Goal: Information Seeking & Learning: Understand process/instructions

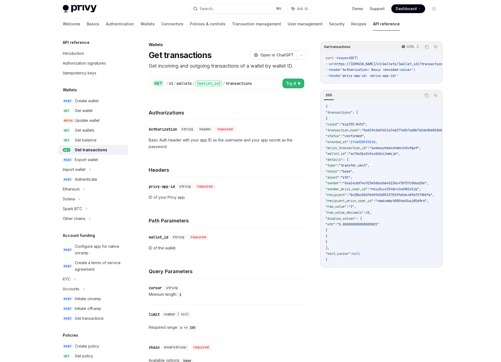
scroll to position [68, 0]
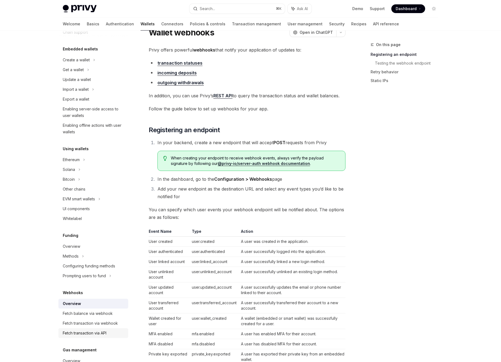
scroll to position [51, 0]
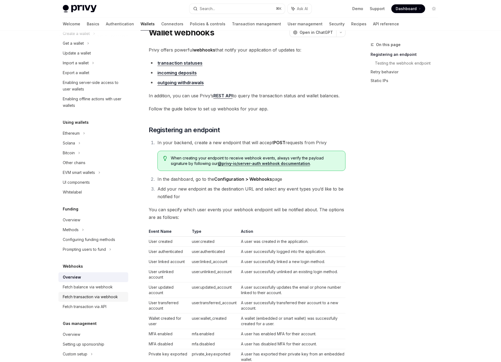
click at [94, 296] on div "Fetch transaction via webhook" at bounding box center [90, 297] width 55 height 7
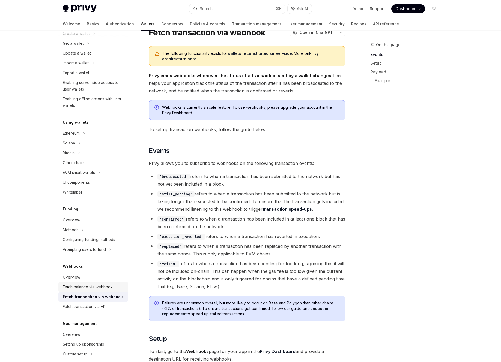
click at [95, 287] on div "Fetch balance via webhook" at bounding box center [88, 287] width 50 height 7
type textarea "*"
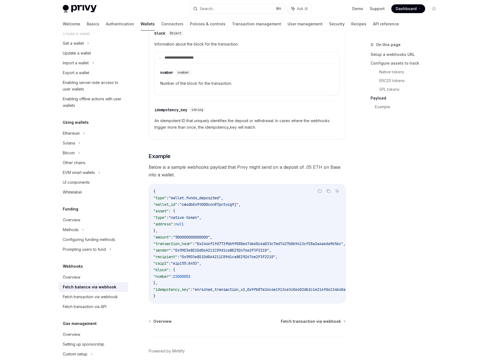
scroll to position [872, 0]
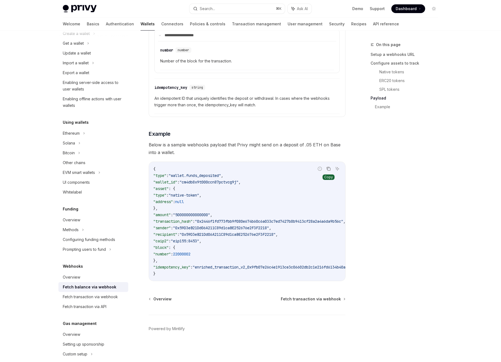
click at [331, 168] on icon "Copy the contents from the code block" at bounding box center [328, 169] width 4 height 4
click at [228, 223] on code "{ "type" : "wallet.funds_deposited" , "wallet_id" : "cm4db8x9t000ccn87pctvcg9j"…" at bounding box center [283, 221] width 260 height 111
click at [230, 233] on span ""0x59D3eB21Dd06A211C89d1caBE252676e2F3F2218"" at bounding box center [228, 234] width 96 height 5
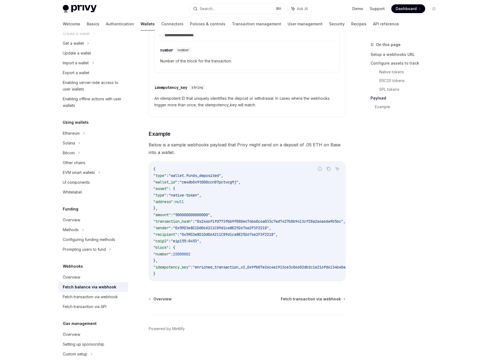
click at [233, 232] on span ""0x59D3eB21Dd06A211C89d1caBE252676e2F3F2218"" at bounding box center [228, 234] width 96 height 5
click at [233, 233] on span ""0x59D3eB21Dd06A211C89d1caBE252676e2F3F2218"" at bounding box center [228, 234] width 96 height 5
click at [254, 245] on code "{ "type" : "wallet.funds_deposited" , "wallet_id" : "cm4db8x9t000ccn87pctvcg9j"…" at bounding box center [283, 221] width 260 height 111
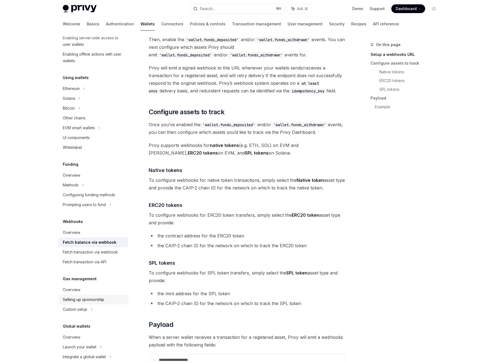
scroll to position [96, 0]
click at [100, 253] on div "Fetch transaction via webhook" at bounding box center [90, 252] width 55 height 7
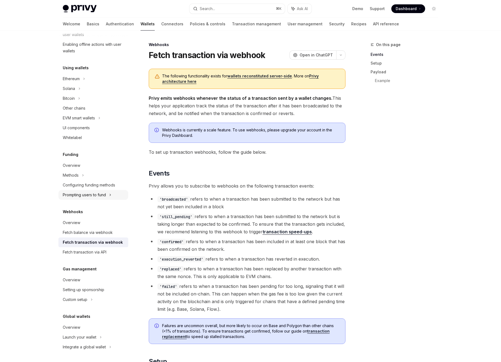
scroll to position [106, 0]
click at [98, 234] on div "Fetch balance via webhook" at bounding box center [88, 232] width 50 height 7
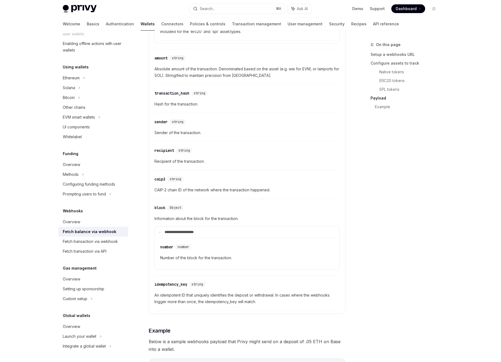
scroll to position [603, 0]
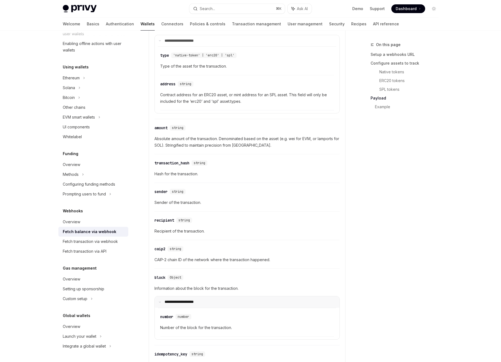
click at [235, 299] on summary "**********" at bounding box center [247, 302] width 185 height 11
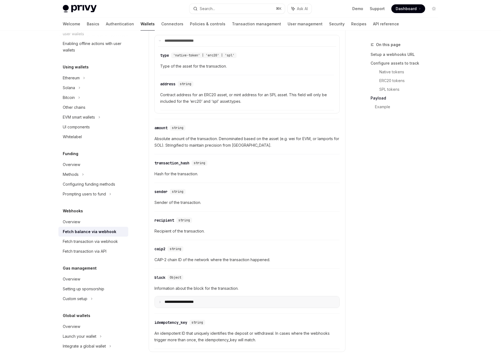
click at [235, 299] on summary "**********" at bounding box center [247, 302] width 185 height 11
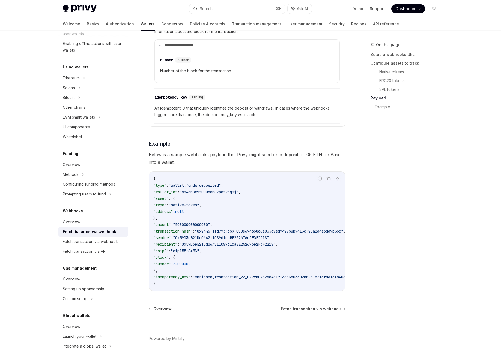
scroll to position [859, 0]
click at [264, 111] on span "An idempotent ID that uniquely identifies the deposit or withdrawal. In cases w…" at bounding box center [246, 112] width 185 height 13
drag, startPoint x: 265, startPoint y: 118, endPoint x: 186, endPoint y: 117, distance: 79.2
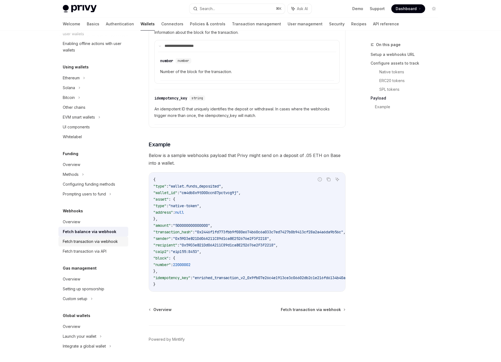
click at [83, 240] on div "Fetch transaction via webhook" at bounding box center [90, 242] width 55 height 7
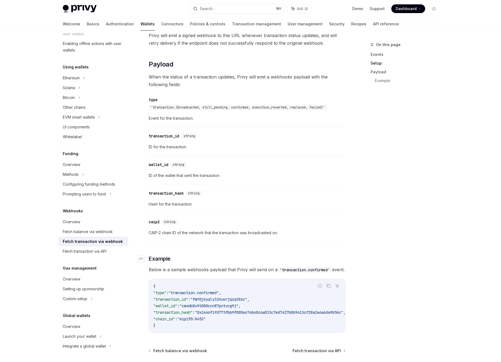
scroll to position [398, 0]
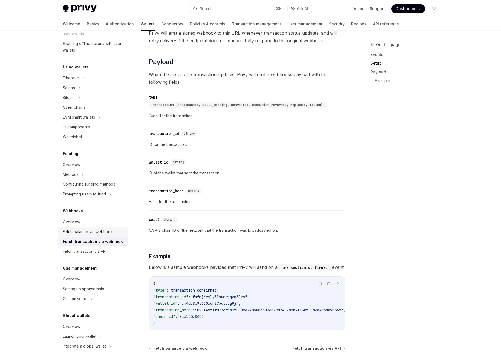
click at [105, 230] on div "Fetch balance via webhook" at bounding box center [88, 232] width 50 height 7
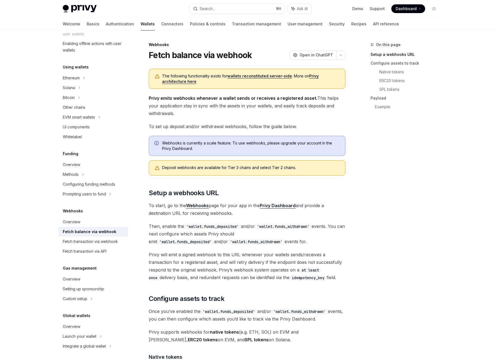
click at [441, 188] on div "On this page Setup a webhooks URL Configure assets to track Native tokens ERC20…" at bounding box center [401, 201] width 83 height 321
click at [113, 243] on div "Fetch transaction via webhook" at bounding box center [90, 242] width 55 height 7
type textarea "*"
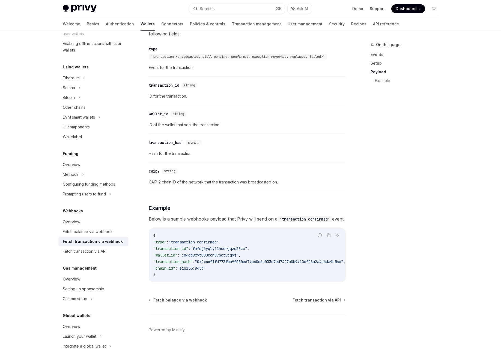
scroll to position [457, 0]
click at [103, 233] on div "Fetch balance via webhook" at bounding box center [88, 232] width 50 height 7
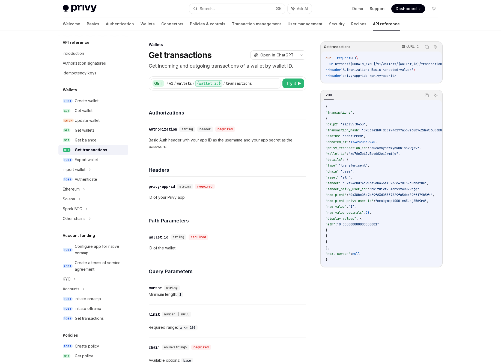
scroll to position [68, 0]
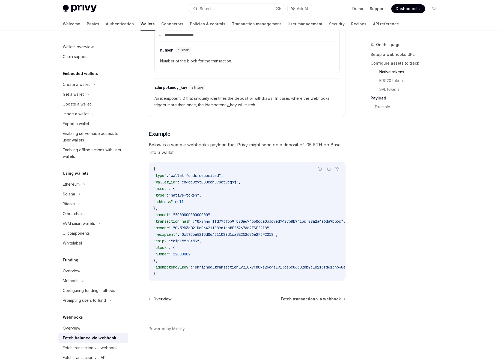
scroll to position [51, 0]
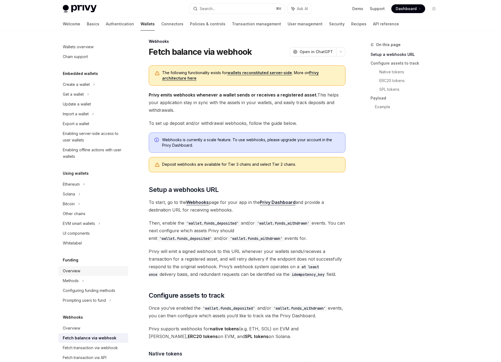
scroll to position [5, 0]
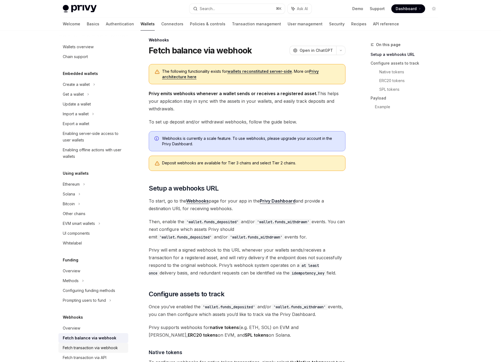
click at [102, 349] on div "Fetch transaction via webhook" at bounding box center [90, 348] width 55 height 7
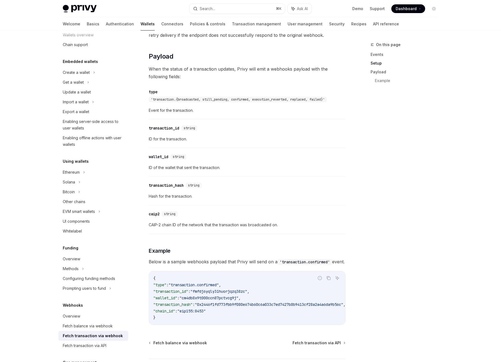
scroll to position [13, 0]
click at [101, 324] on div "Fetch balance via webhook" at bounding box center [88, 325] width 50 height 7
type textarea "*"
